Goal: Information Seeking & Learning: Understand process/instructions

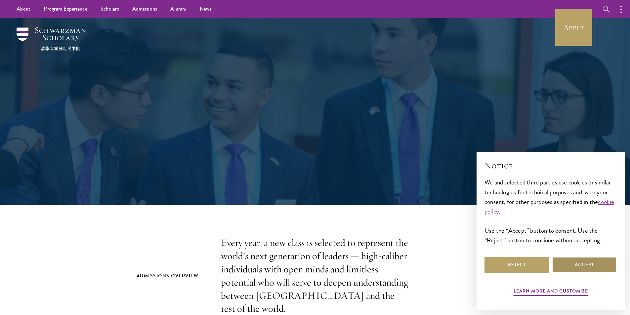
click at [581, 265] on button "Accept" at bounding box center [584, 265] width 65 height 16
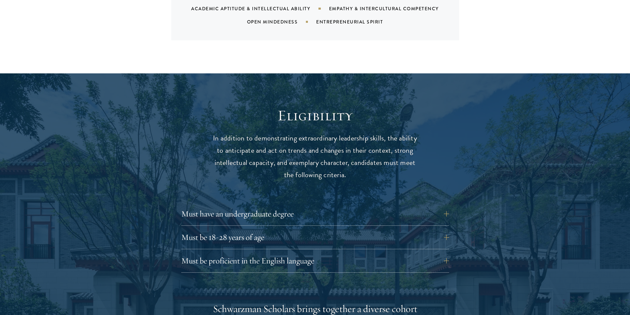
scroll to position [794, 0]
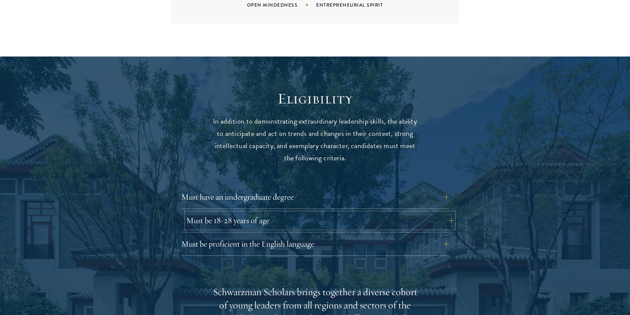
click at [271, 213] on button "Must be 18-28 years of age" at bounding box center [320, 221] width 268 height 16
click at [453, 213] on button "Must be 18-28 years of age" at bounding box center [320, 221] width 268 height 16
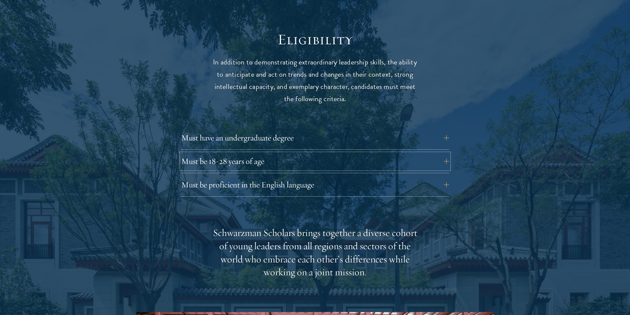
scroll to position [860, 0]
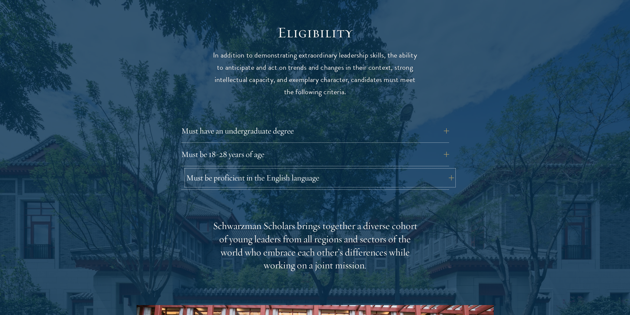
click at [274, 170] on button "Must be proficient in the English language" at bounding box center [320, 178] width 268 height 16
click at [448, 170] on button "Must be proficient in the English language" at bounding box center [320, 178] width 268 height 16
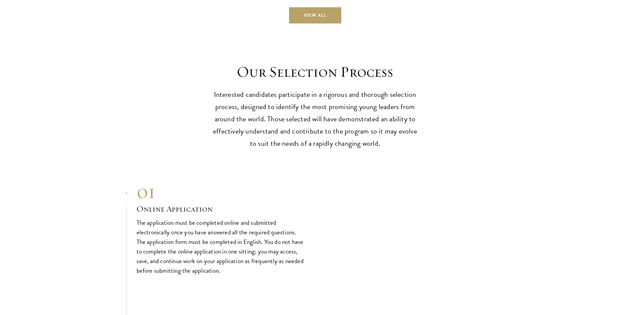
scroll to position [2017, 0]
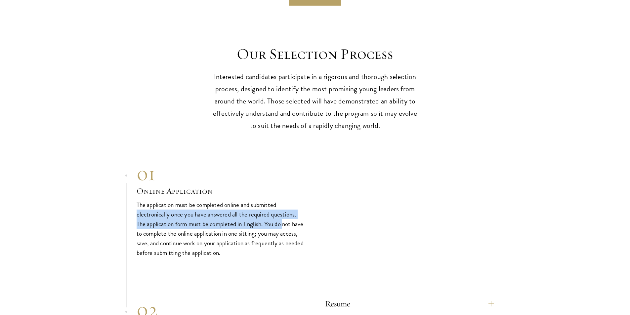
drag, startPoint x: 135, startPoint y: 210, endPoint x: 283, endPoint y: 220, distance: 148.8
click at [213, 222] on p "The application must be completed online and submitted electronically once you …" at bounding box center [221, 229] width 169 height 58
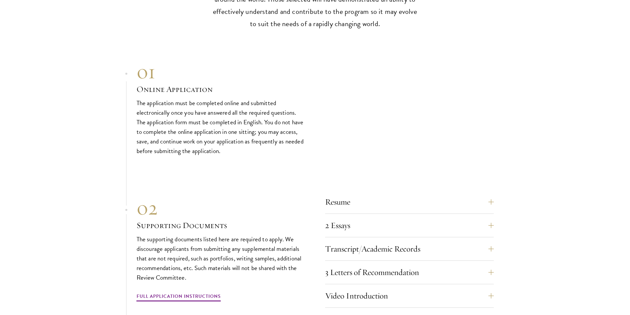
scroll to position [2149, 0]
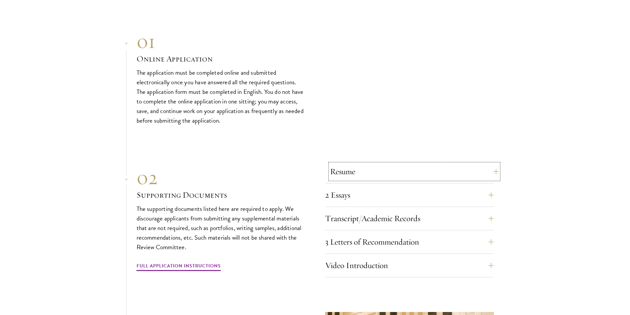
click at [491, 168] on button "Resume" at bounding box center [414, 172] width 169 height 16
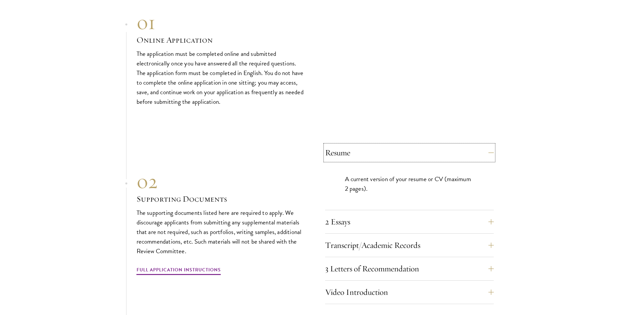
scroll to position [2182, 0]
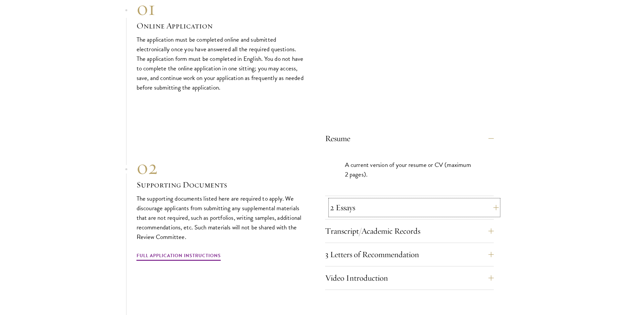
click at [493, 203] on button "2 Essays" at bounding box center [414, 208] width 169 height 16
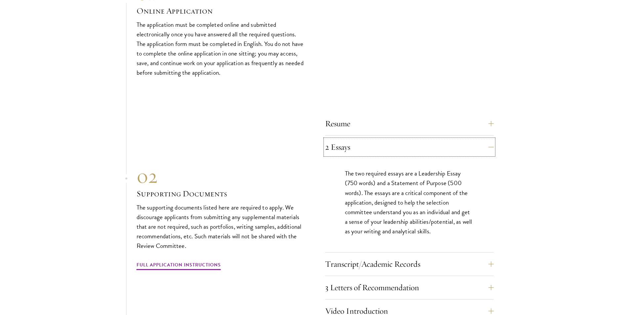
scroll to position [2215, 0]
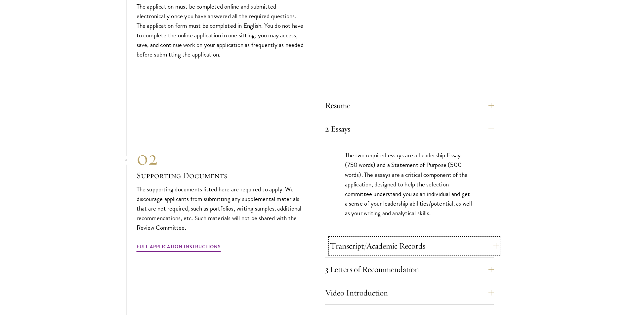
click at [492, 245] on button "Transcript/Academic Records" at bounding box center [414, 246] width 169 height 16
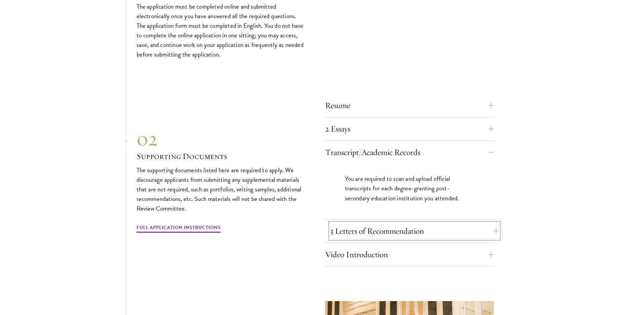
click at [493, 230] on button "3 Letters of Recommendation" at bounding box center [414, 231] width 169 height 16
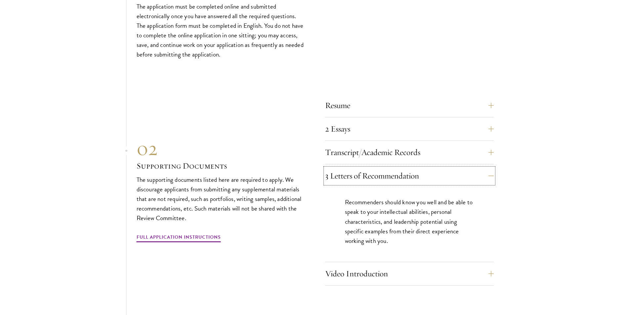
scroll to position [2248, 0]
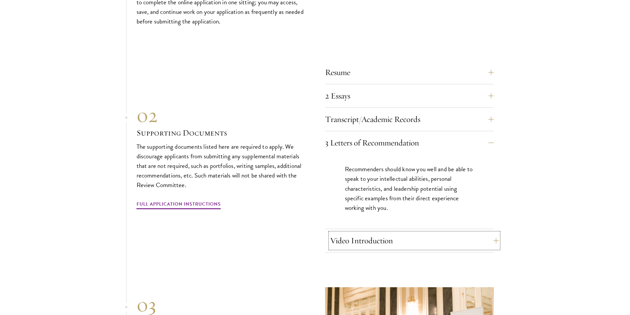
click at [475, 237] on button "Video Introduction" at bounding box center [414, 241] width 169 height 16
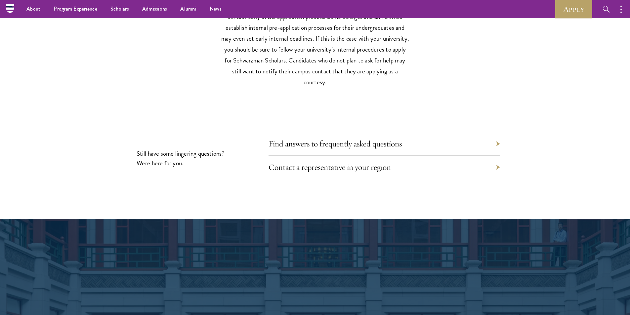
scroll to position [3184, 0]
